Goal: Obtain resource: Obtain resource

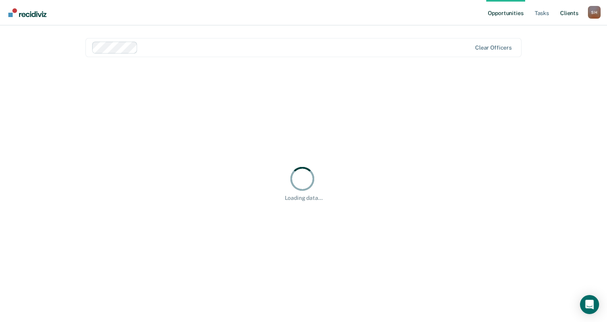
click at [573, 13] on link "Client s" at bounding box center [568, 12] width 21 height 25
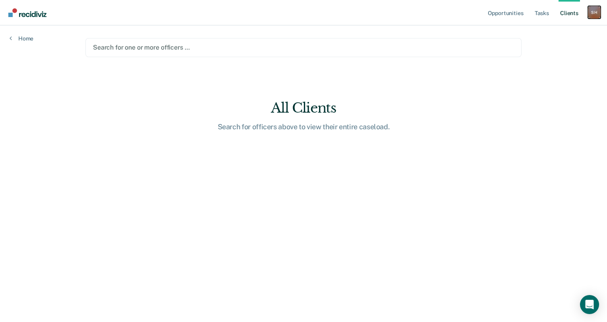
click at [591, 17] on div "S H" at bounding box center [593, 12] width 13 height 13
click at [545, 15] on link "Tasks" at bounding box center [541, 12] width 17 height 25
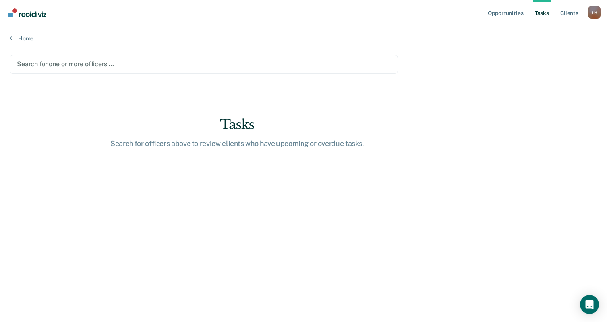
click at [106, 67] on div at bounding box center [203, 64] width 373 height 9
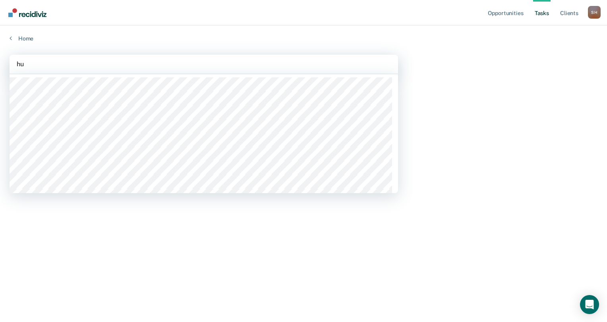
type input "hut"
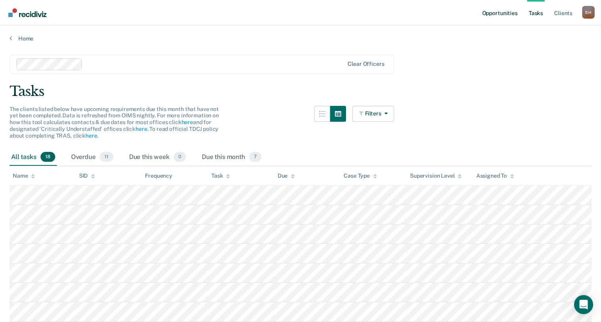
click at [495, 11] on link "Opportunities" at bounding box center [499, 12] width 39 height 25
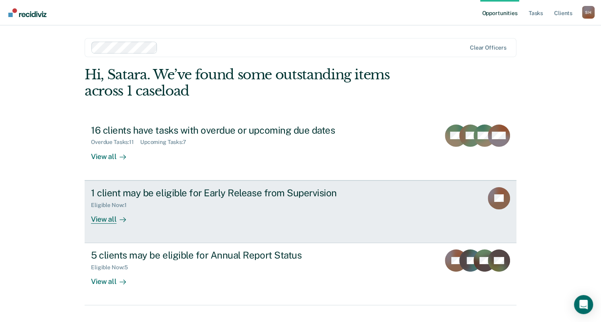
click at [112, 222] on div "View all" at bounding box center [113, 215] width 44 height 15
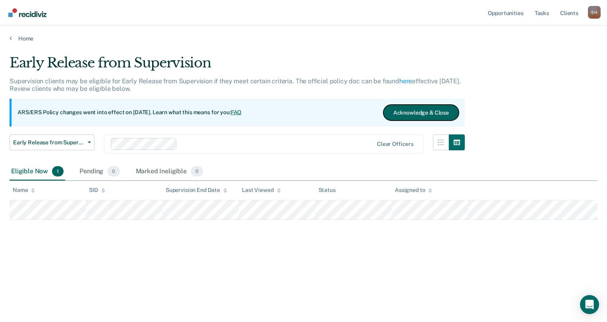
click at [405, 110] on button "Acknowledge & Close" at bounding box center [420, 113] width 75 height 16
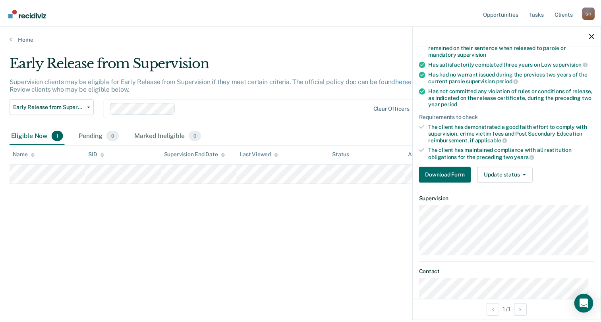
scroll to position [65, 0]
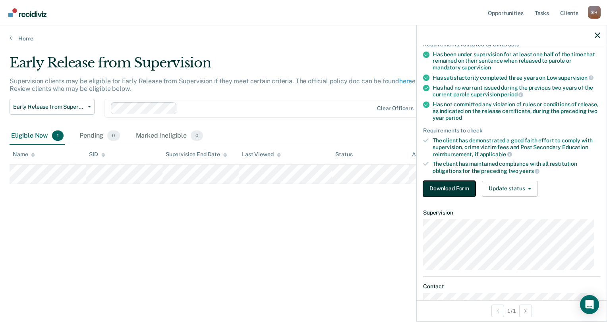
click at [456, 189] on button "Download Form" at bounding box center [449, 189] width 52 height 16
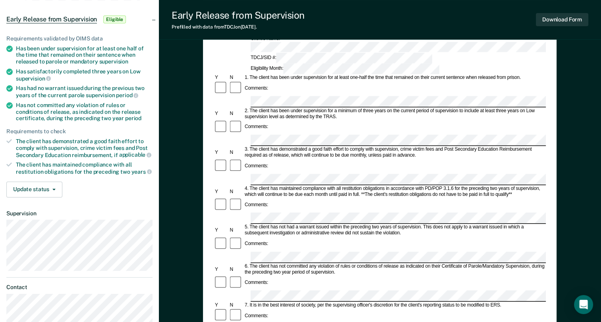
scroll to position [67, 0]
click at [54, 189] on button "Update status" at bounding box center [34, 191] width 56 height 16
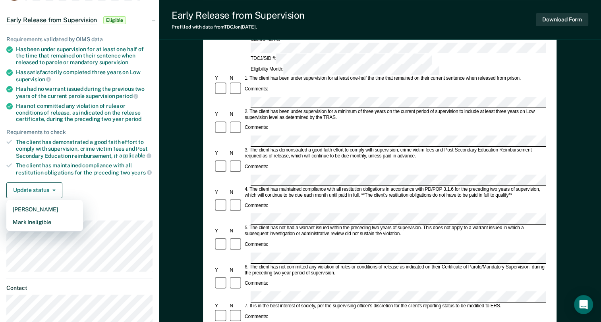
click at [95, 193] on div "Update status [PERSON_NAME] Mark Ineligible" at bounding box center [79, 191] width 146 height 16
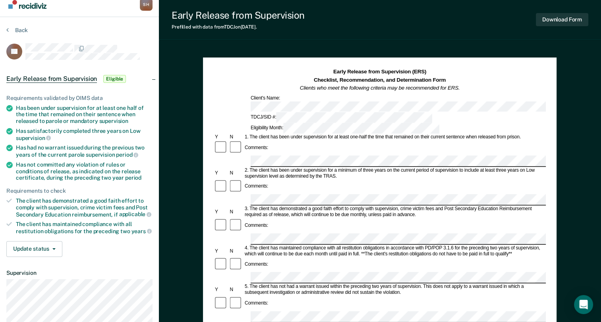
scroll to position [0, 0]
